Goal: Navigation & Orientation: Find specific page/section

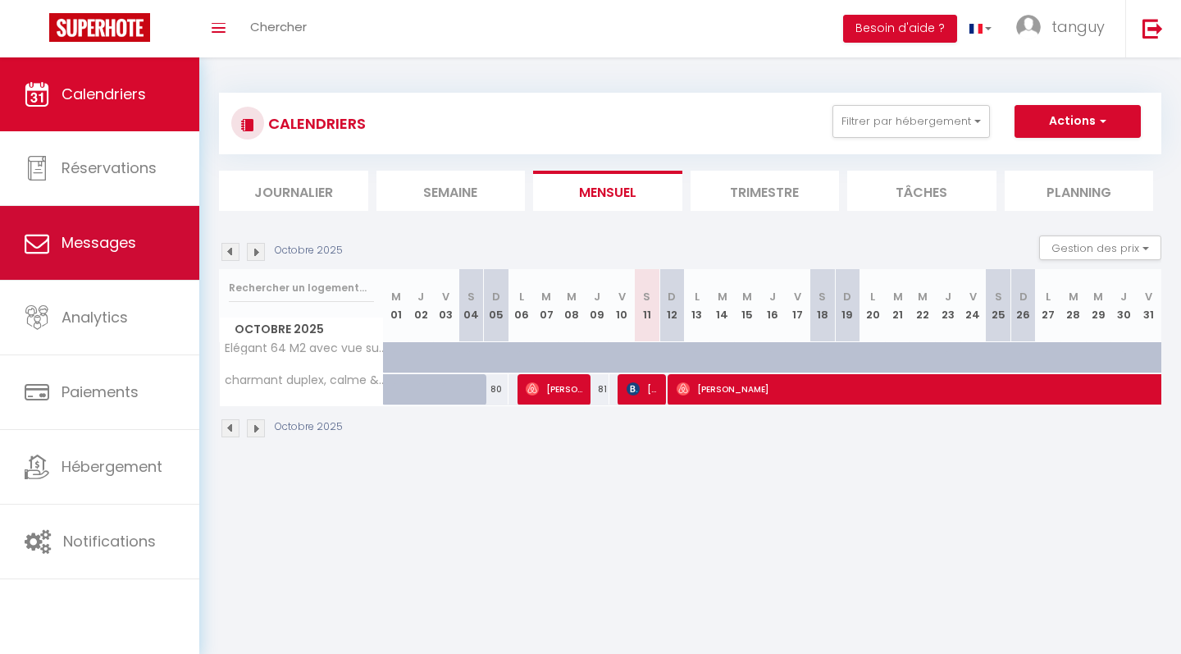
click at [131, 259] on link "Messages" at bounding box center [99, 243] width 199 height 74
select select "message"
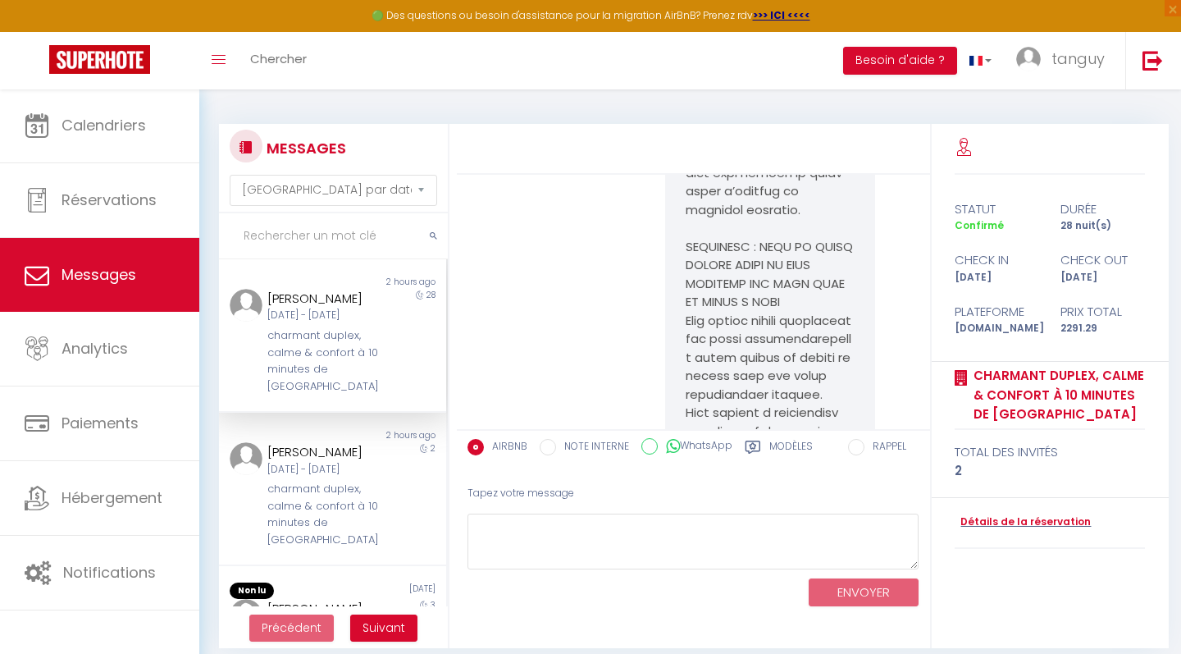
scroll to position [9966, 0]
click at [331, 342] on div "charmant duplex, calme & confort à 10 minutes de [GEOGRAPHIC_DATA]" at bounding box center [322, 360] width 111 height 67
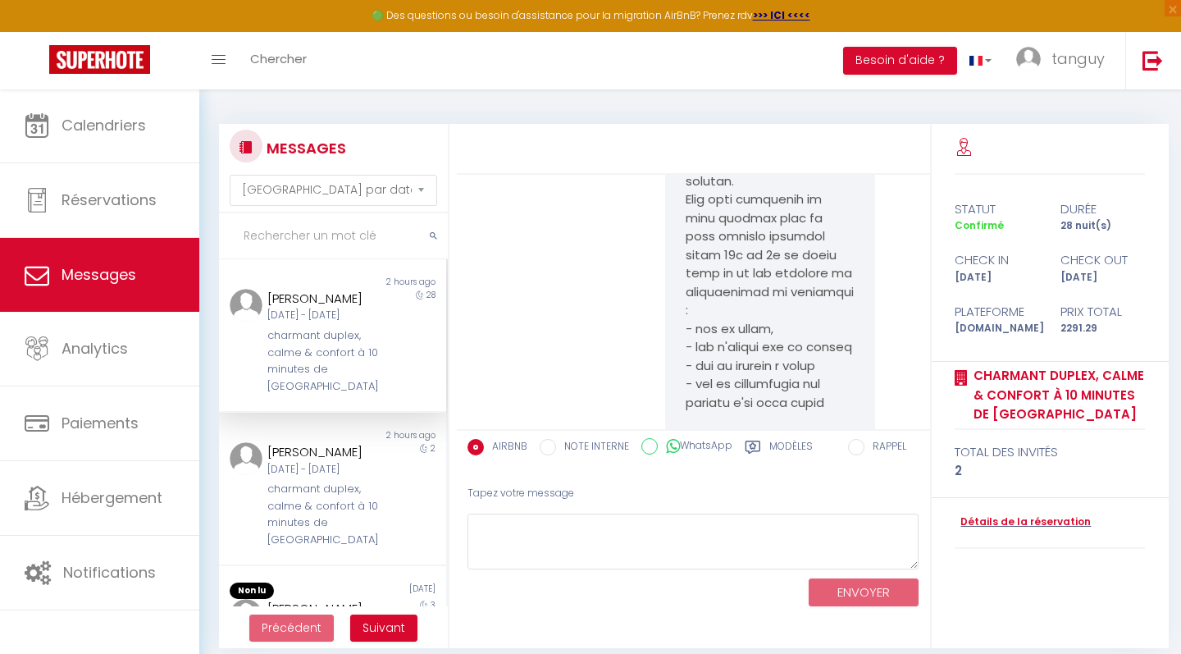
scroll to position [9542, 0]
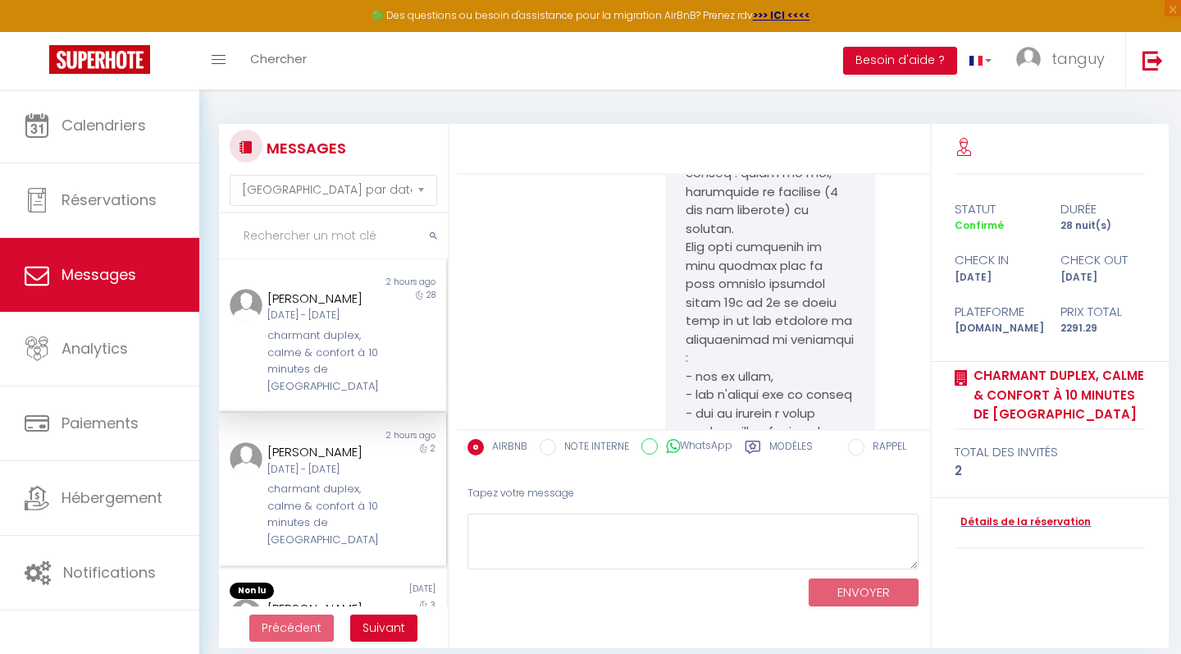
click at [333, 491] on div "charmant duplex, calme & confort à 10 minutes de [GEOGRAPHIC_DATA]" at bounding box center [322, 514] width 111 height 67
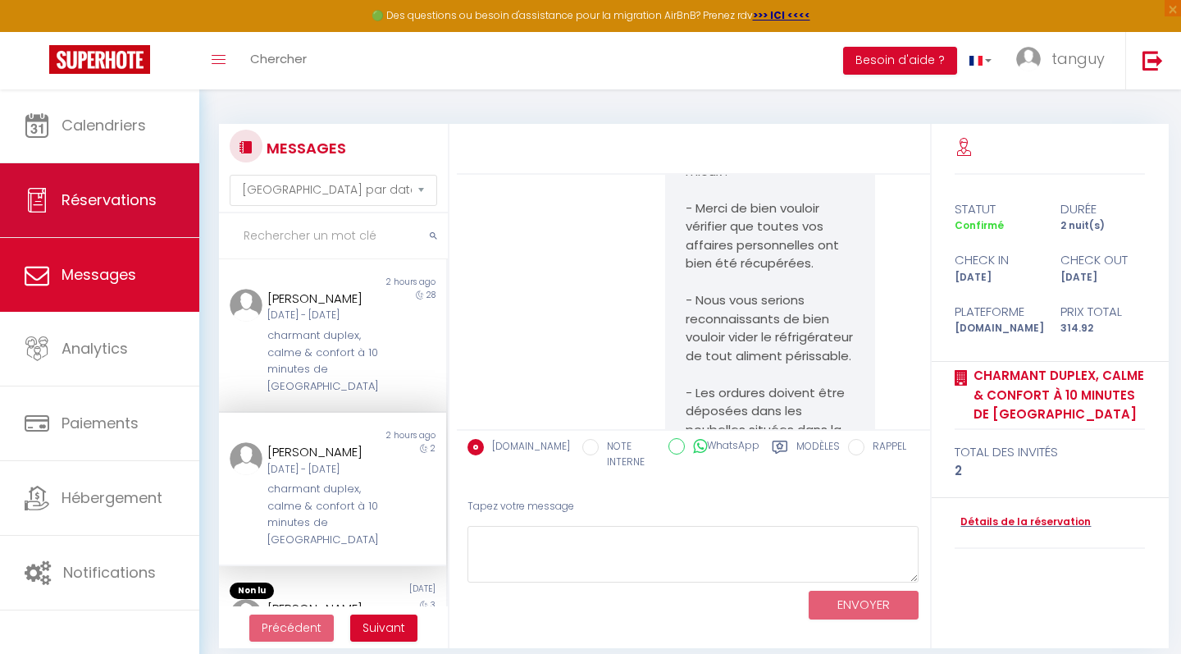
click at [104, 202] on span "Réservations" at bounding box center [109, 199] width 95 height 21
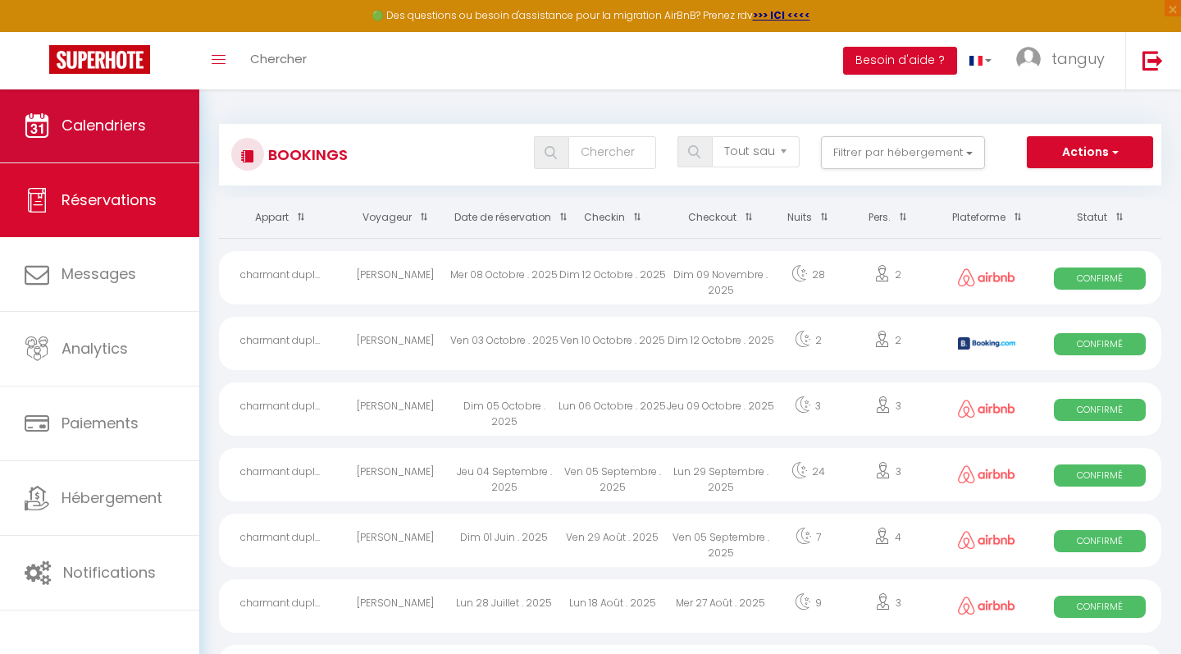
click at [118, 153] on link "Calendriers" at bounding box center [99, 126] width 199 height 74
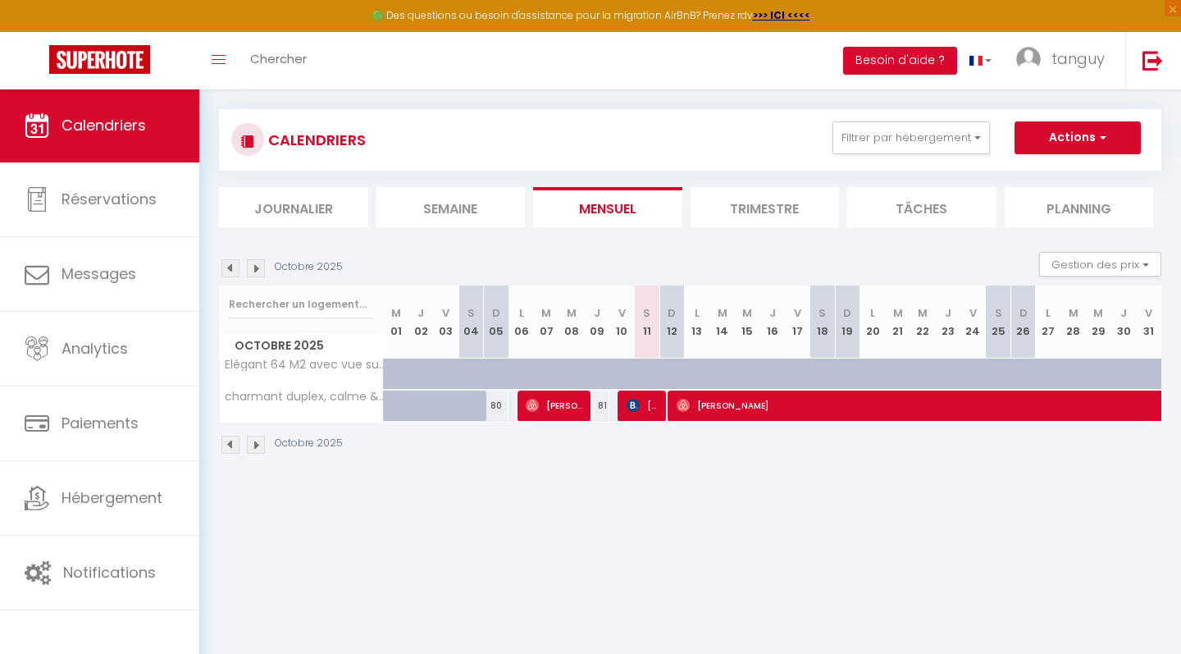
scroll to position [16, 0]
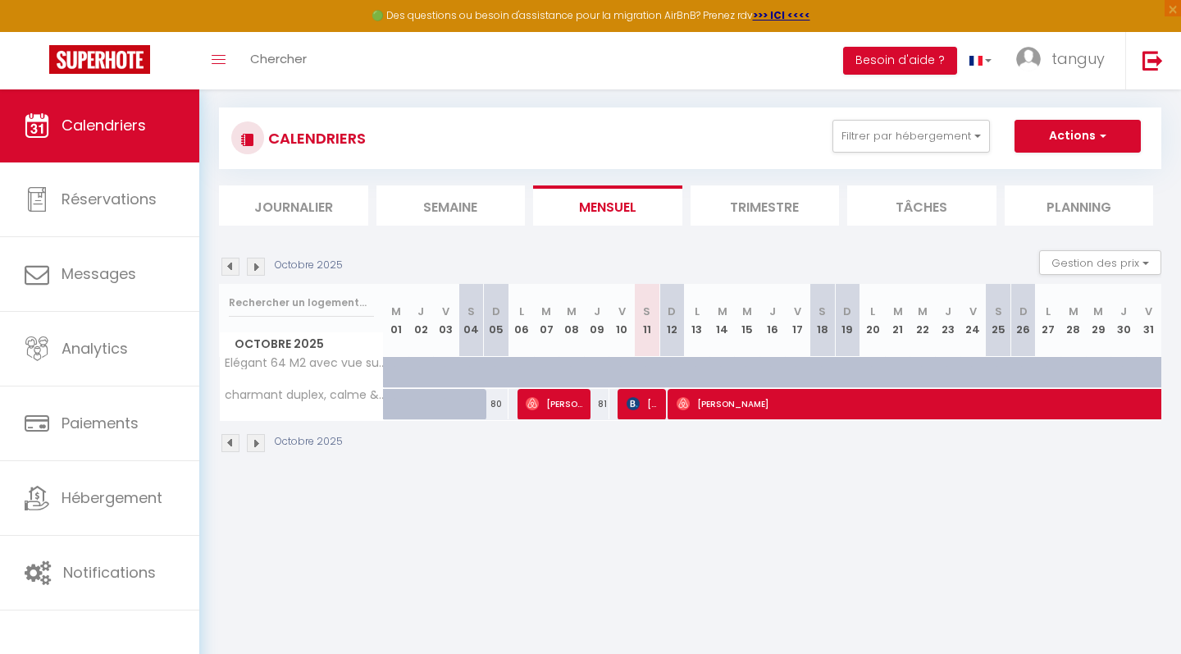
click at [257, 440] on img at bounding box center [256, 443] width 18 height 18
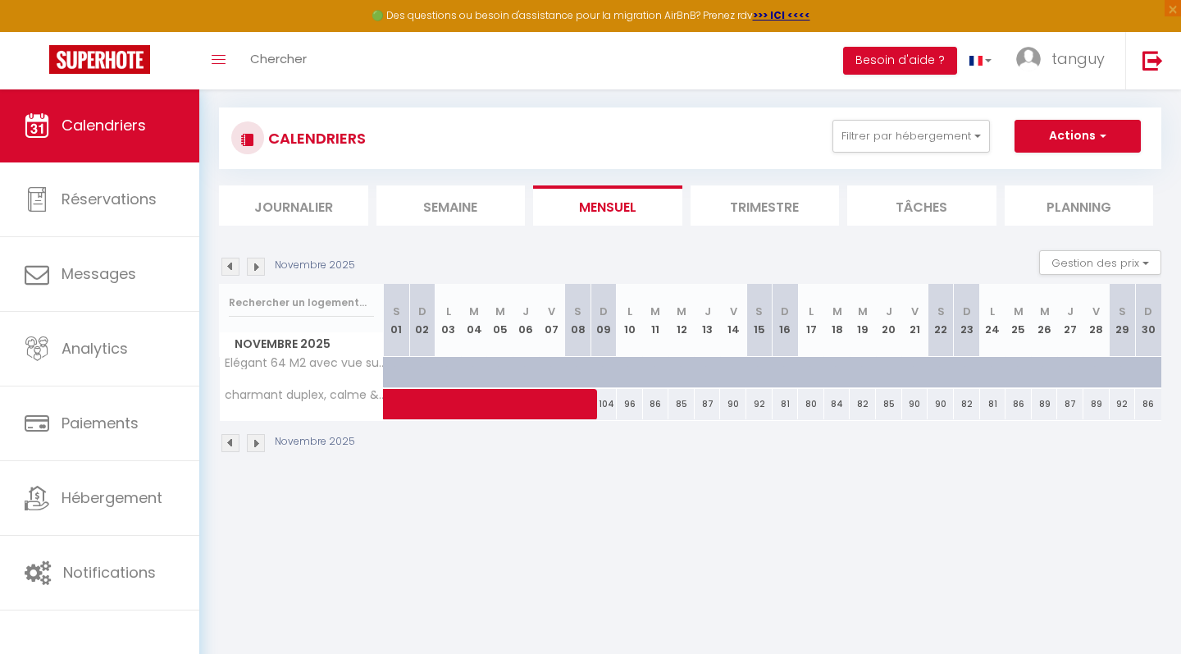
click at [230, 437] on img at bounding box center [230, 443] width 18 height 18
